Goal: Obtain resource: Obtain resource

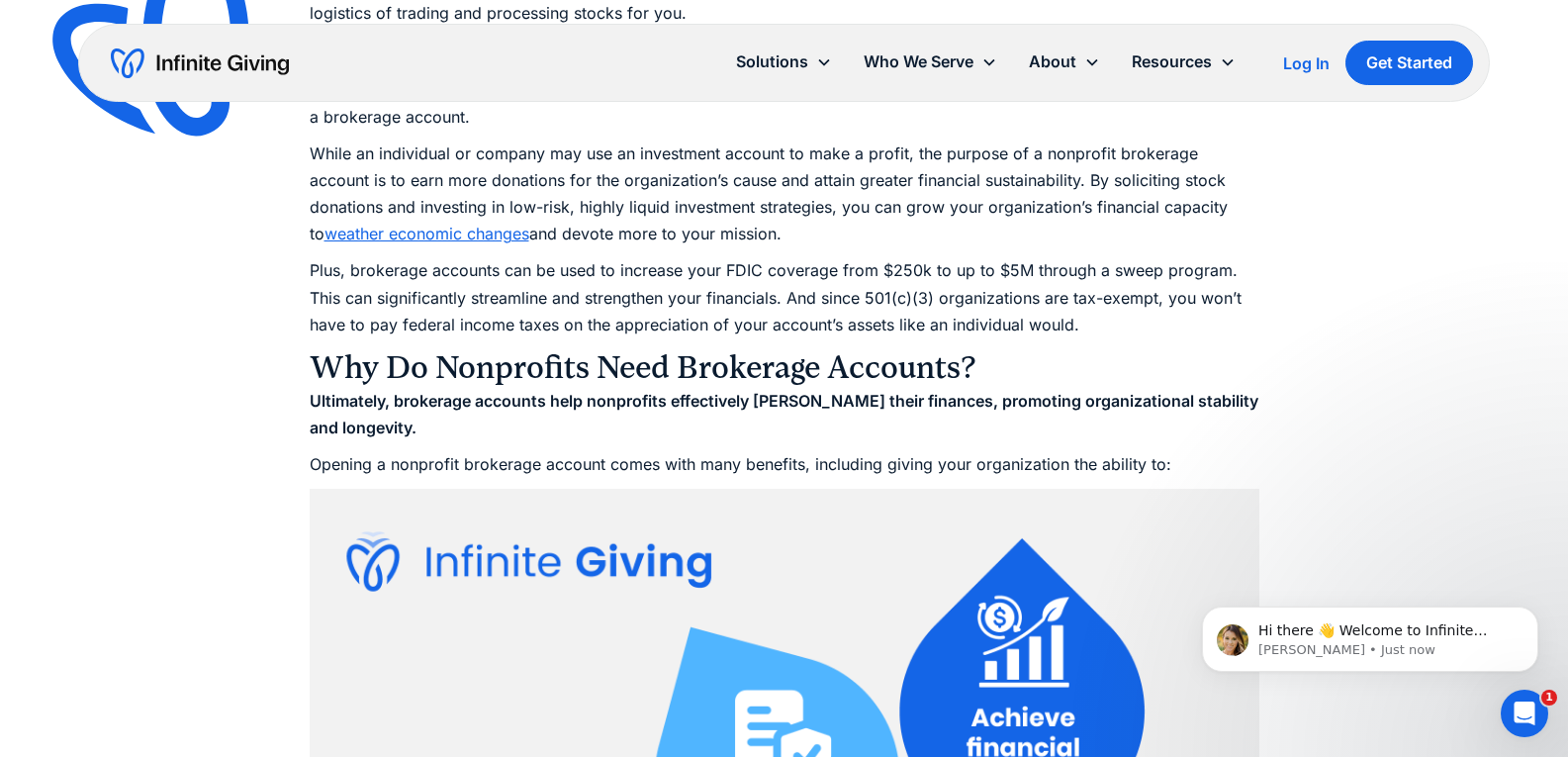
scroll to position [2098, 0]
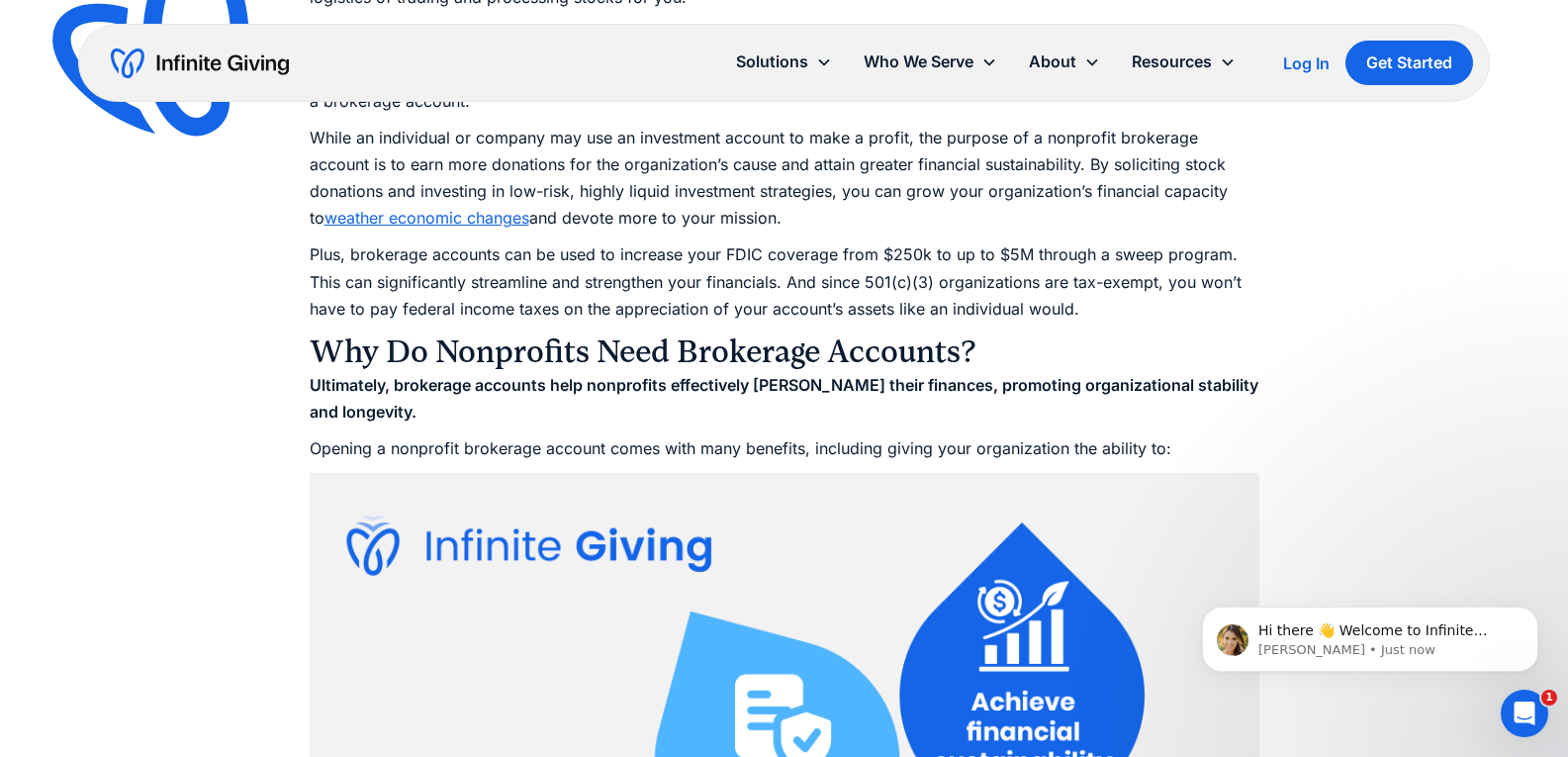
drag, startPoint x: 1574, startPoint y: 47, endPoint x: 1582, endPoint y: 180, distance: 133.2
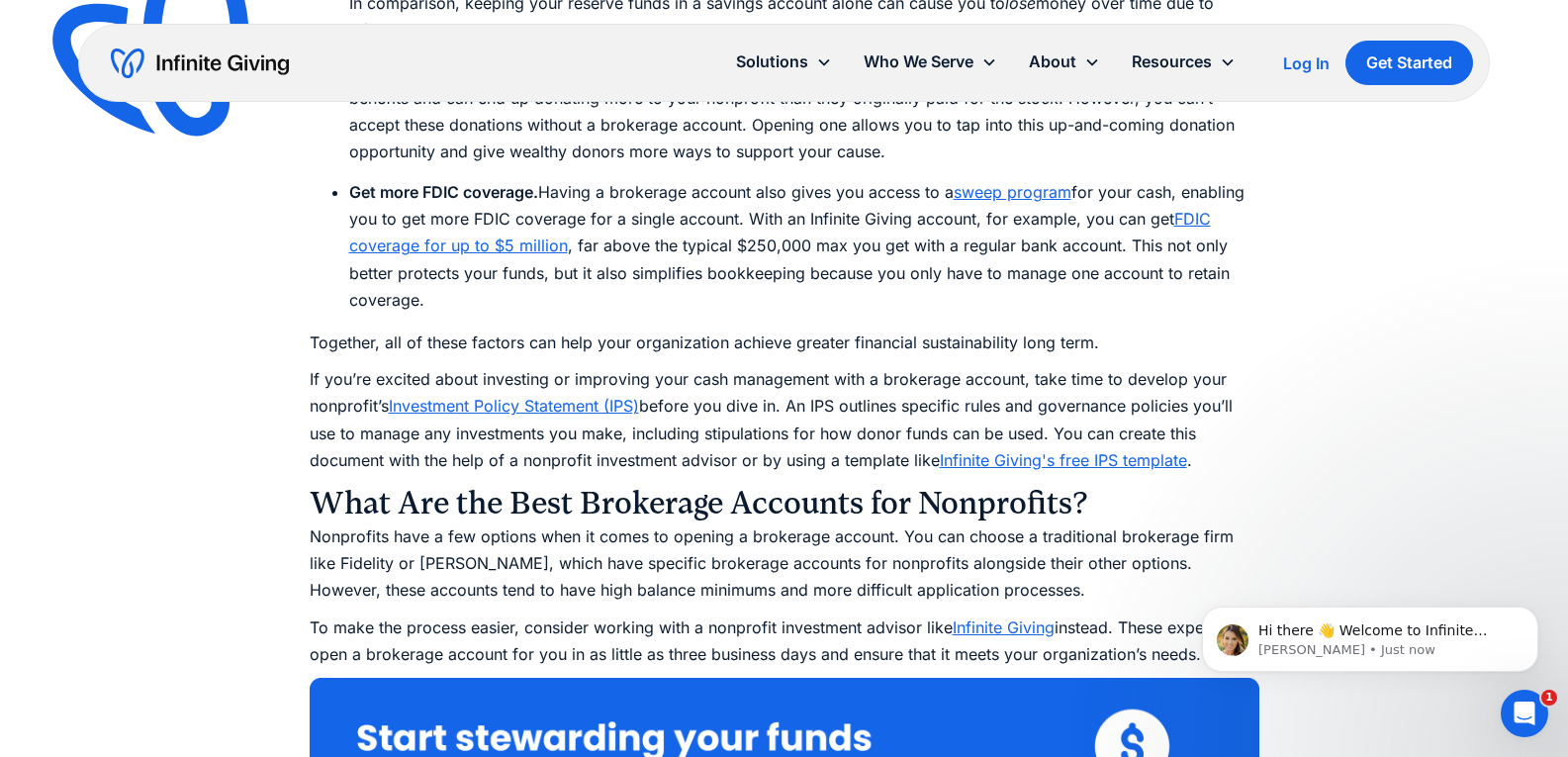
scroll to position [4256, 0]
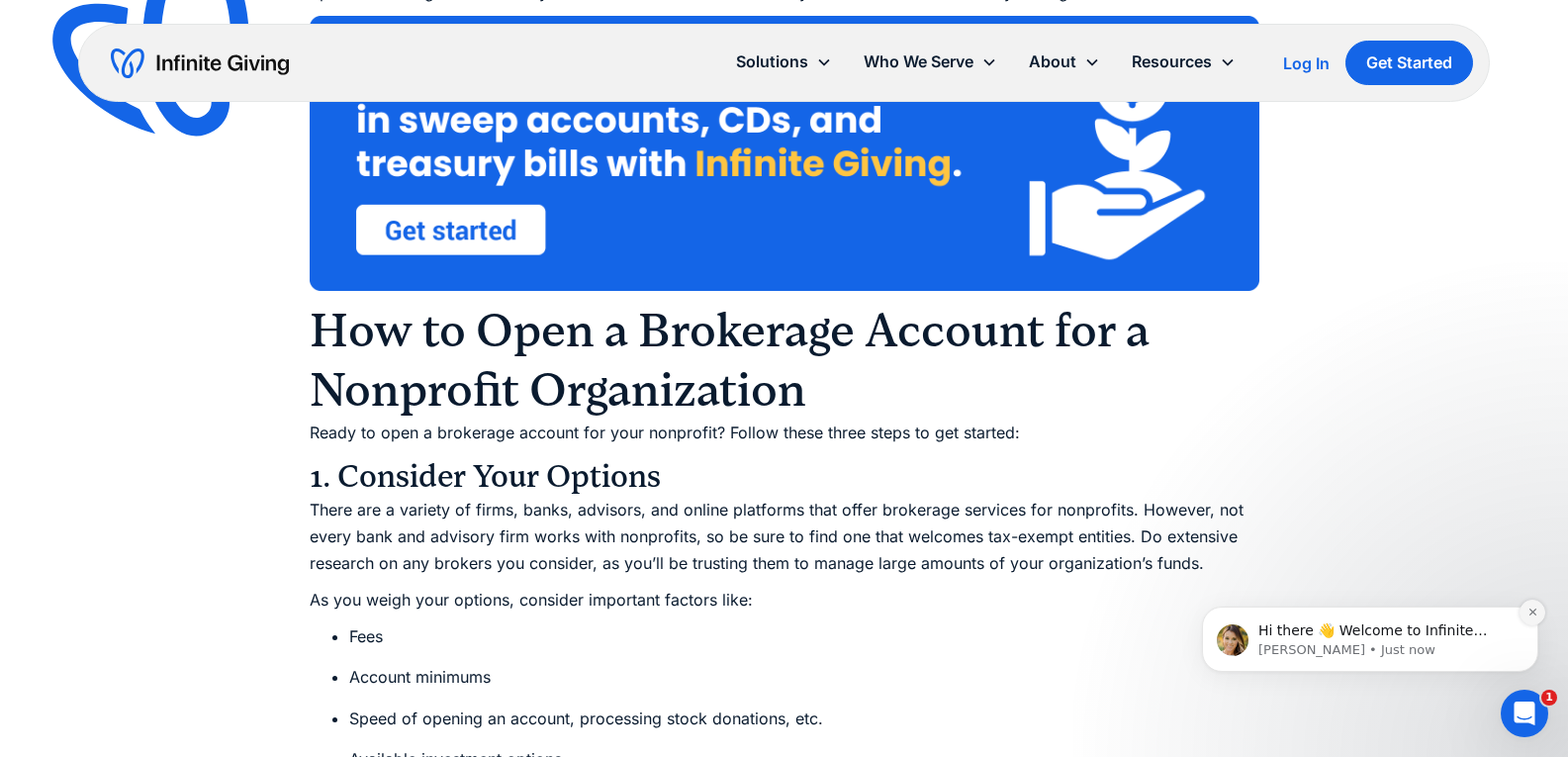
click at [1529, 609] on icon "Dismiss notification" at bounding box center [1531, 611] width 7 height 7
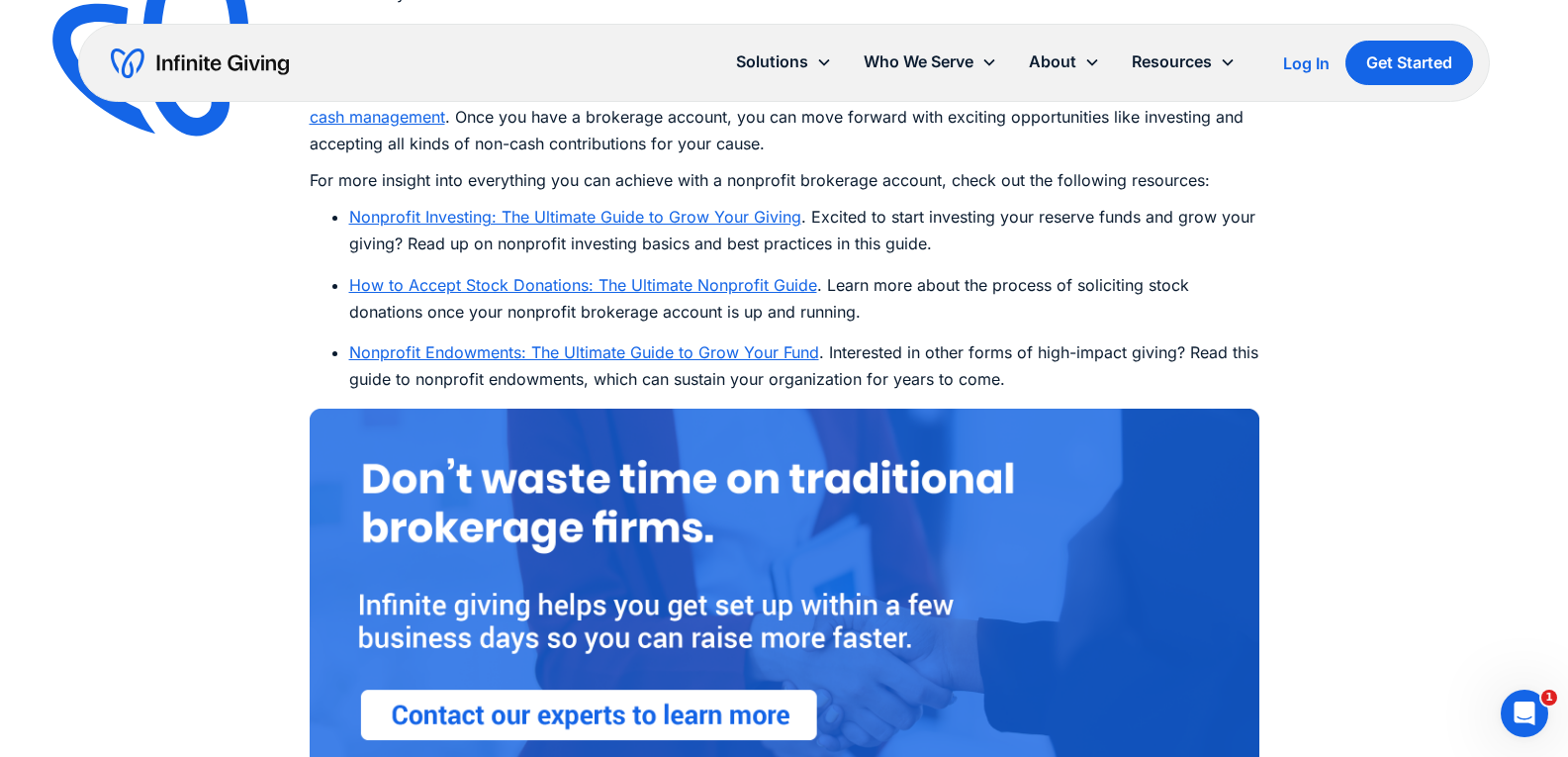
scroll to position [11781, 0]
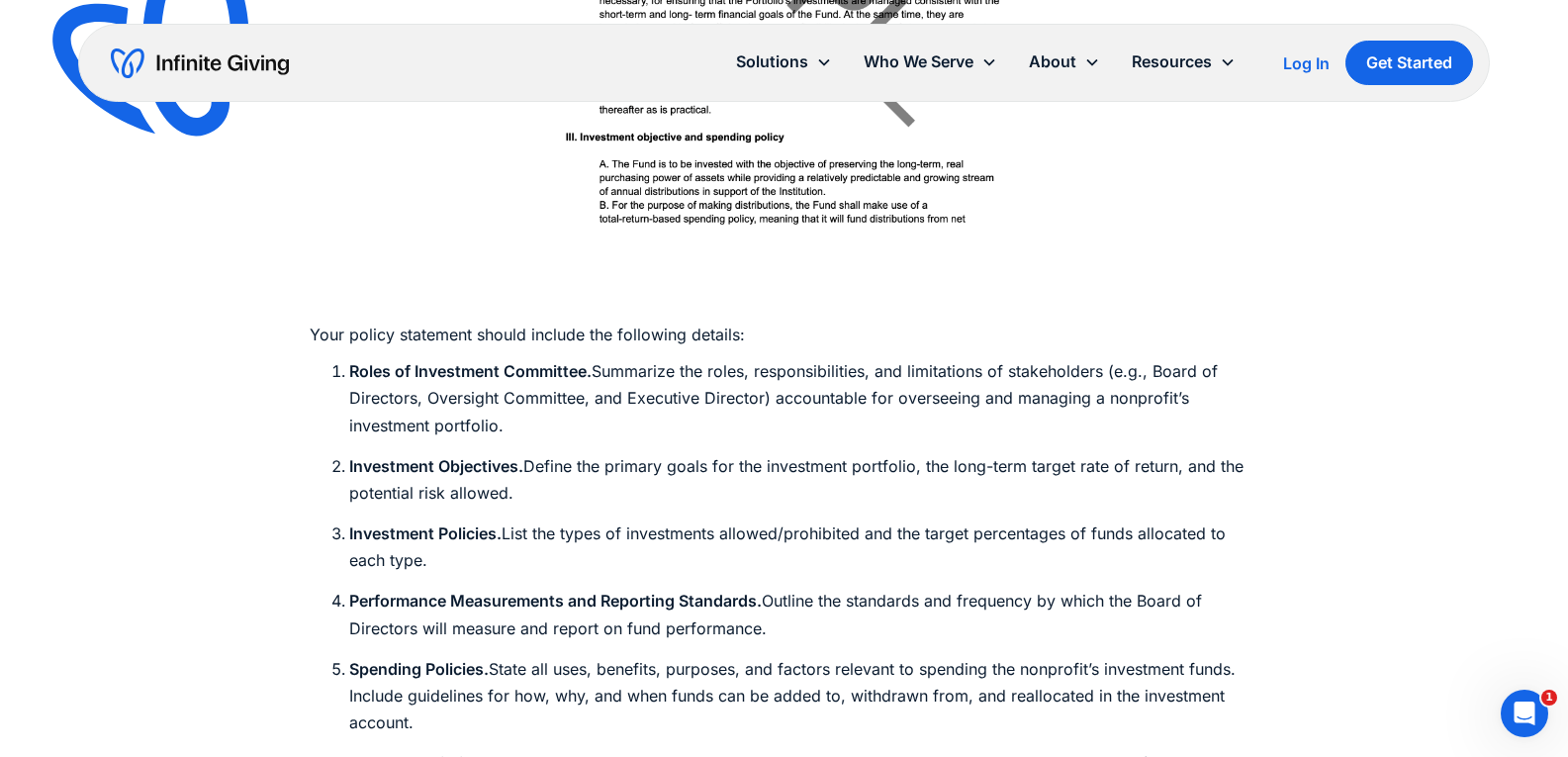
scroll to position [7206, 0]
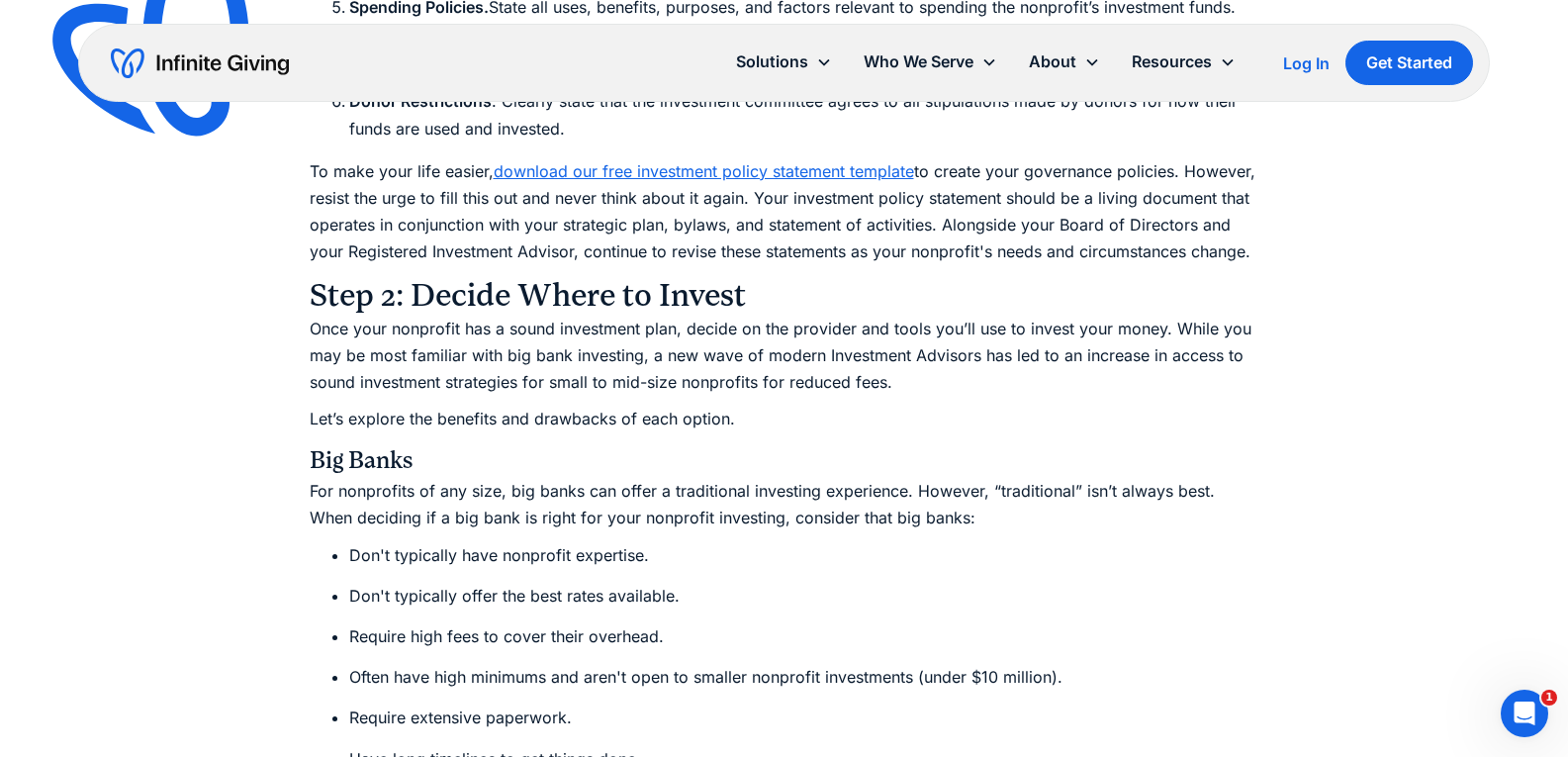
click at [874, 162] on link "download our free investment policy statement template" at bounding box center [704, 172] width 421 height 20
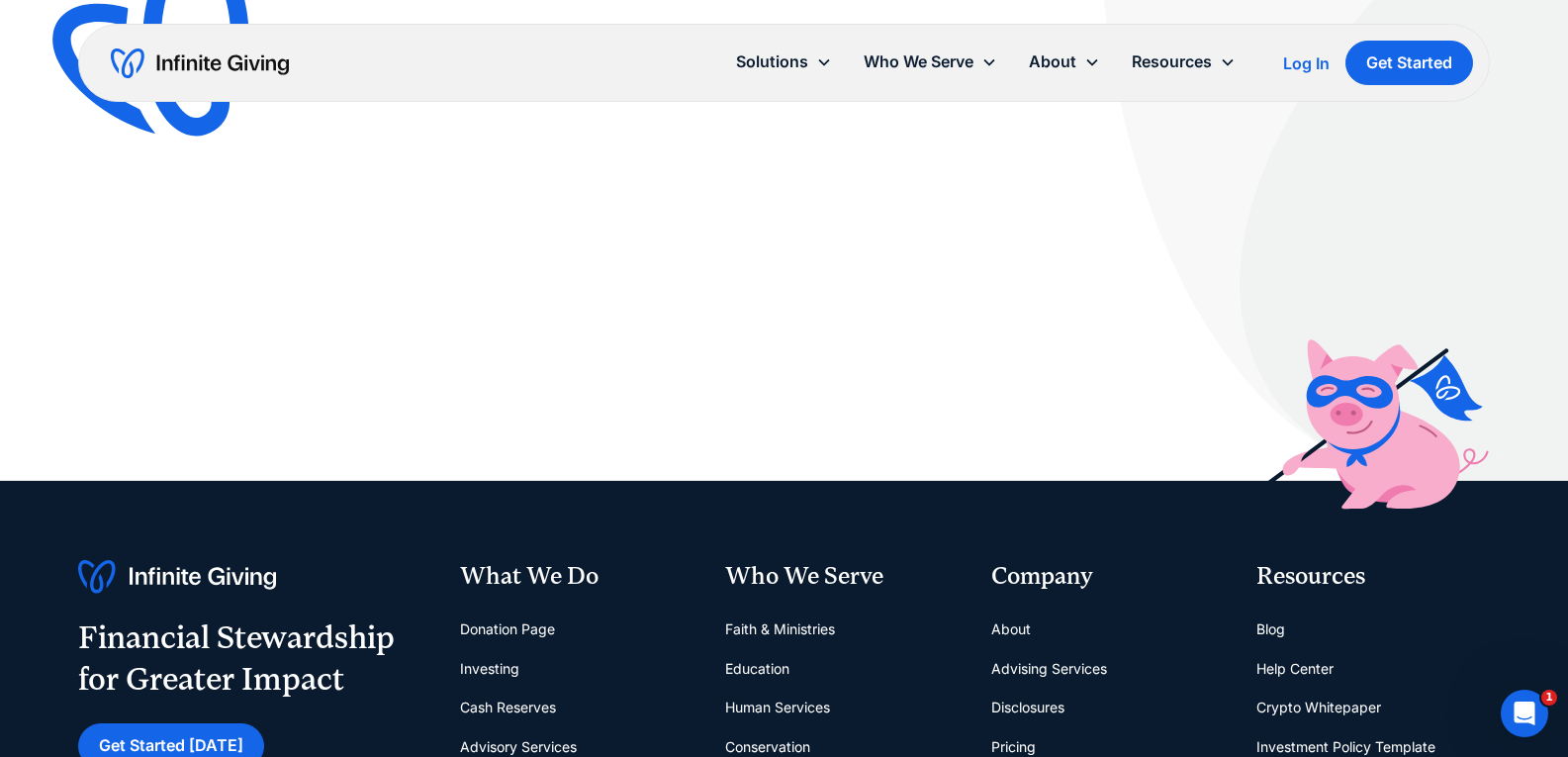
scroll to position [690, 0]
